Goal: Check status: Check status

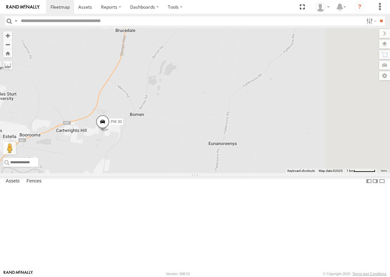
drag, startPoint x: 203, startPoint y: 215, endPoint x: 286, endPoint y: 216, distance: 83.8
click at [287, 173] on div "HR 50 PM 30" at bounding box center [195, 100] width 390 height 145
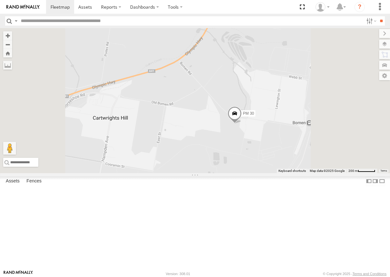
drag, startPoint x: 336, startPoint y: 199, endPoint x: 320, endPoint y: 197, distance: 16.2
click at [321, 173] on div "HR 50 PM 30" at bounding box center [195, 100] width 390 height 145
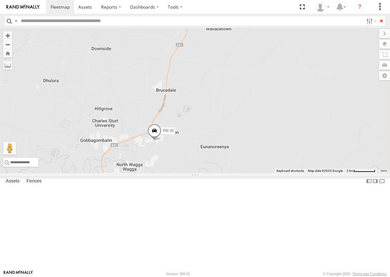
drag, startPoint x: 322, startPoint y: 217, endPoint x: 281, endPoint y: 212, distance: 41.9
click at [281, 173] on div "HR 50 PM 30" at bounding box center [195, 100] width 390 height 145
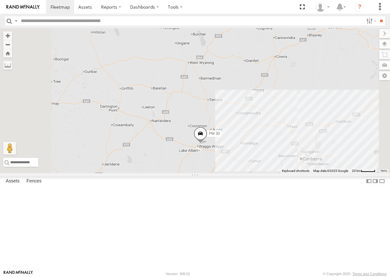
drag, startPoint x: 365, startPoint y: 194, endPoint x: 282, endPoint y: 190, distance: 82.9
click at [282, 173] on div "HR 50 PM 30" at bounding box center [195, 100] width 390 height 145
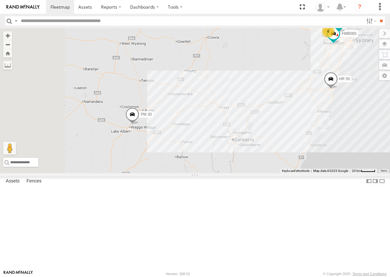
drag, startPoint x: 304, startPoint y: 161, endPoint x: 319, endPoint y: 156, distance: 16.1
click at [319, 156] on div "HR 50 PM 30 6 FMB08S HR 70" at bounding box center [195, 100] width 390 height 145
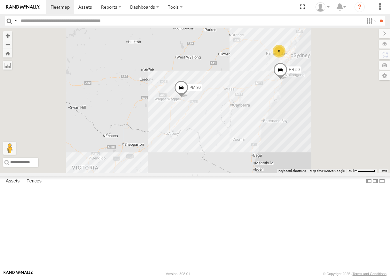
drag, startPoint x: 246, startPoint y: 150, endPoint x: 177, endPoint y: 186, distance: 77.5
click at [177, 173] on div "HR 50 PM 30 8" at bounding box center [195, 100] width 390 height 145
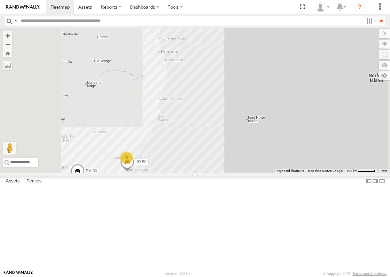
drag, startPoint x: 241, startPoint y: 175, endPoint x: 254, endPoint y: 189, distance: 18.3
click at [254, 173] on div "HR 50 PM 30 8" at bounding box center [195, 100] width 390 height 145
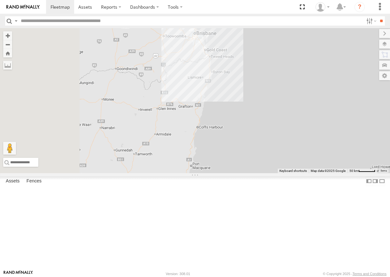
drag, startPoint x: 250, startPoint y: 139, endPoint x: 290, endPoint y: 165, distance: 47.9
click at [290, 165] on div "HR 50 PM 30 8" at bounding box center [195, 100] width 390 height 145
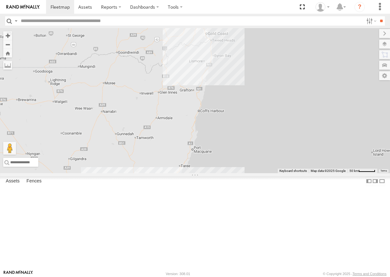
drag, startPoint x: 305, startPoint y: 115, endPoint x: 306, endPoint y: 87, distance: 27.8
click at [306, 87] on div "HR 50 PM 30 8" at bounding box center [195, 100] width 390 height 145
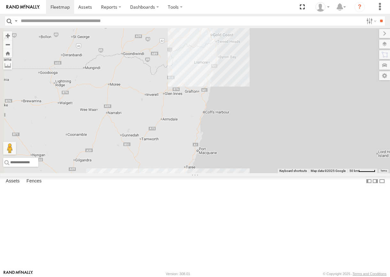
drag, startPoint x: 264, startPoint y: 174, endPoint x: 295, endPoint y: 179, distance: 31.1
click at [295, 173] on div "HR 50 PM 30 8" at bounding box center [195, 100] width 390 height 145
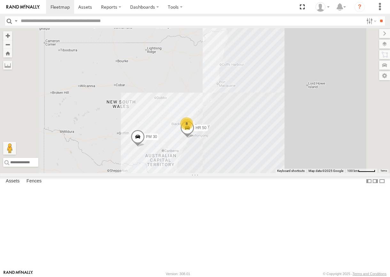
drag, startPoint x: 309, startPoint y: 196, endPoint x: 322, endPoint y: 124, distance: 73.1
click at [322, 124] on div "HR 50 PM 30 8" at bounding box center [195, 100] width 390 height 145
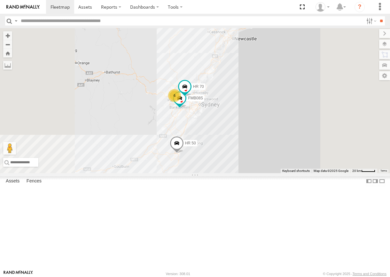
drag, startPoint x: 304, startPoint y: 189, endPoint x: 313, endPoint y: 177, distance: 14.8
click at [313, 173] on div "HR 50 PM 30 6 FMB08S HR 70" at bounding box center [195, 100] width 390 height 145
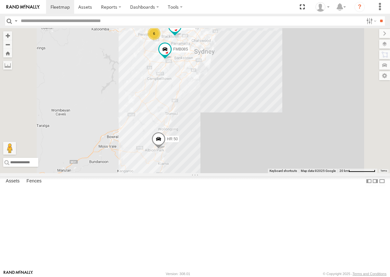
drag, startPoint x: 306, startPoint y: 170, endPoint x: 315, endPoint y: 169, distance: 9.0
click at [315, 169] on div "HR 50 PM 30 FMB08S HR 70 6" at bounding box center [195, 100] width 390 height 145
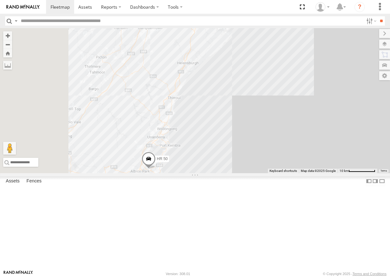
drag, startPoint x: 246, startPoint y: 221, endPoint x: 262, endPoint y: 219, distance: 16.5
click at [262, 173] on div "HR 50 PM 30 FMB08S HR 70" at bounding box center [195, 100] width 390 height 145
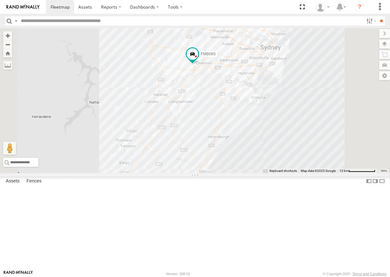
drag, startPoint x: 294, startPoint y: 145, endPoint x: 299, endPoint y: 155, distance: 11.6
click at [297, 167] on div "HR 50 PM 30 FMB08S HR 70" at bounding box center [195, 100] width 390 height 145
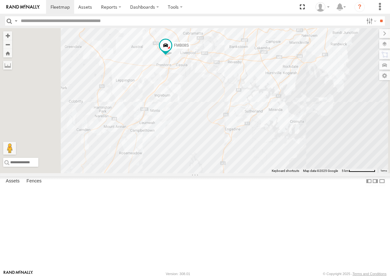
drag, startPoint x: 304, startPoint y: 158, endPoint x: 312, endPoint y: 181, distance: 23.6
click at [312, 173] on div "HR 50 PM 30 FMB08S HR 70" at bounding box center [195, 100] width 390 height 145
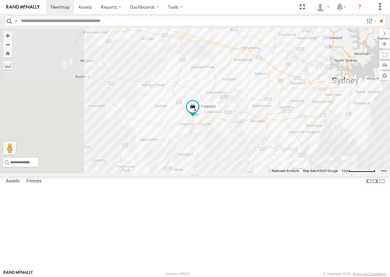
drag, startPoint x: 305, startPoint y: 188, endPoint x: 308, endPoint y: 195, distance: 7.7
click at [308, 173] on div "HR 50 PM 30 FMB08S HR 70 6" at bounding box center [195, 100] width 390 height 145
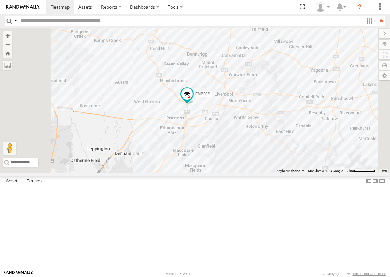
drag, startPoint x: 272, startPoint y: 184, endPoint x: 294, endPoint y: 194, distance: 23.6
click at [294, 173] on div "HR 50 PM 30 FMB08S HR 70" at bounding box center [195, 100] width 390 height 145
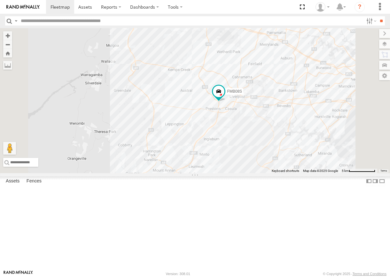
drag, startPoint x: 336, startPoint y: 208, endPoint x: 354, endPoint y: 185, distance: 29.6
click at [354, 173] on div "HR 50 PM 30 FMB08S HR 70 6" at bounding box center [195, 100] width 390 height 145
click at [314, 173] on div "HR 50 PM 30 FMB08S HR 70 6" at bounding box center [195, 100] width 390 height 145
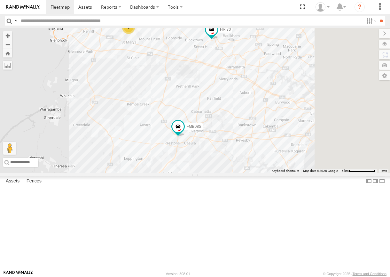
drag, startPoint x: 296, startPoint y: 203, endPoint x: 290, endPoint y: 207, distance: 6.9
click at [290, 173] on div "HR 50 PM 30 FMB08S HR 70 6" at bounding box center [195, 100] width 390 height 145
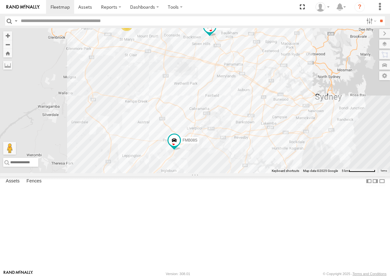
drag, startPoint x: 281, startPoint y: 198, endPoint x: 291, endPoint y: 198, distance: 9.6
click at [291, 173] on div "HR 50 PM 30 FMB08S HR 70 6" at bounding box center [195, 100] width 390 height 145
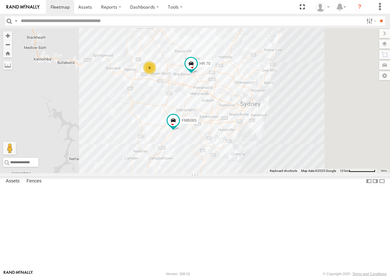
drag, startPoint x: 293, startPoint y: 153, endPoint x: 283, endPoint y: 156, distance: 9.7
click at [283, 156] on div "HR 50 PM 30 FMB08S HR 70 6" at bounding box center [195, 100] width 390 height 145
